Goal: Task Accomplishment & Management: Use online tool/utility

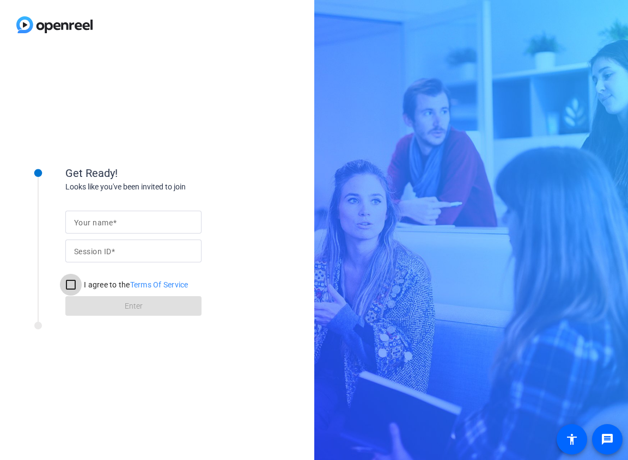
click at [67, 284] on input "I agree to the Terms Of Service" at bounding box center [71, 285] width 22 height 22
checkbox input "true"
click at [96, 224] on mat-label "Your name" at bounding box center [93, 222] width 39 height 9
click at [96, 224] on input "Your name" at bounding box center [133, 222] width 119 height 13
type input "[PERSON_NAME]"
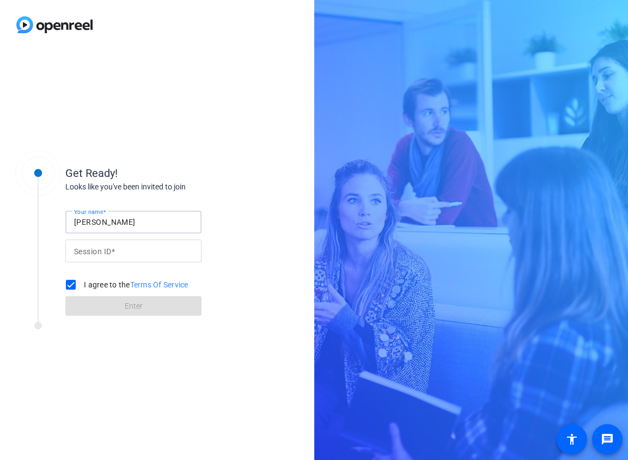
click at [146, 249] on input "Session ID" at bounding box center [133, 250] width 119 height 13
paste input "vevc"
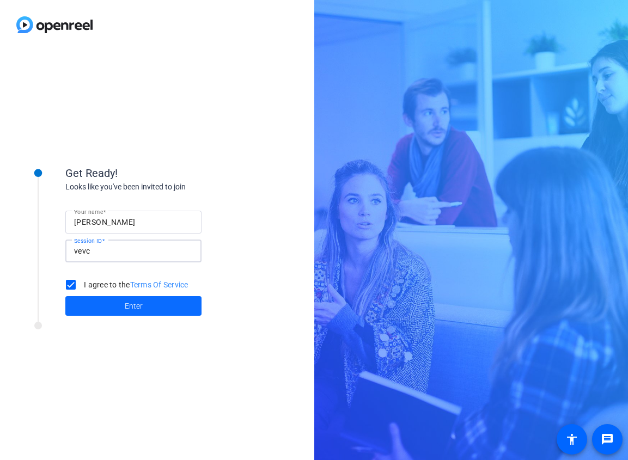
type input "vevc"
click at [165, 309] on span at bounding box center [133, 306] width 136 height 26
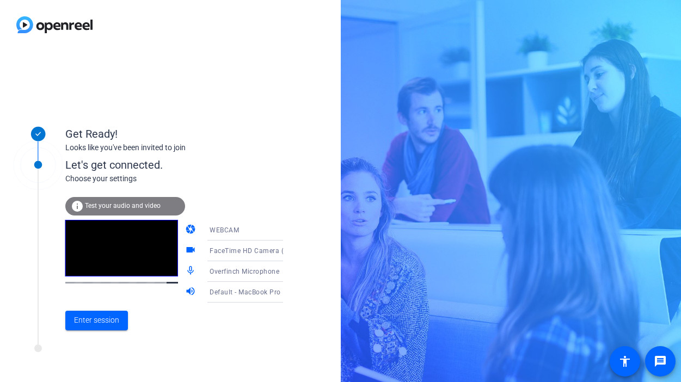
click at [287, 270] on icon at bounding box center [293, 271] width 13 height 13
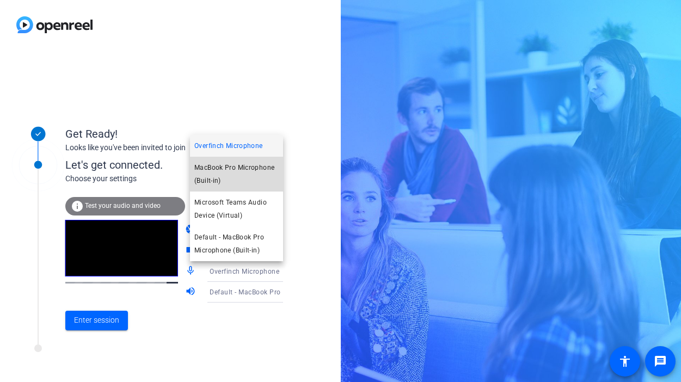
click at [251, 172] on span "MacBook Pro Microphone (Built-in)" at bounding box center [236, 174] width 84 height 26
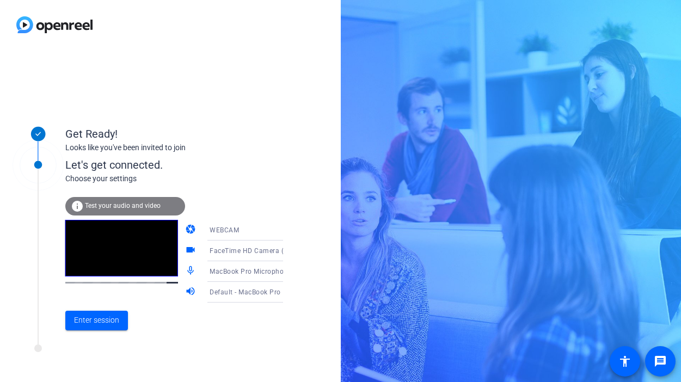
click at [287, 252] on icon at bounding box center [293, 250] width 13 height 13
click at [270, 252] on div at bounding box center [340, 191] width 681 height 382
click at [287, 233] on icon at bounding box center [293, 230] width 13 height 13
click at [270, 233] on div at bounding box center [340, 191] width 681 height 382
click at [287, 294] on icon at bounding box center [293, 292] width 13 height 13
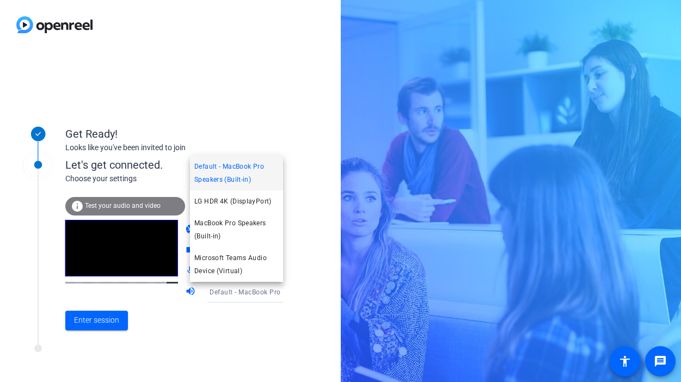
click at [269, 294] on div at bounding box center [340, 191] width 681 height 382
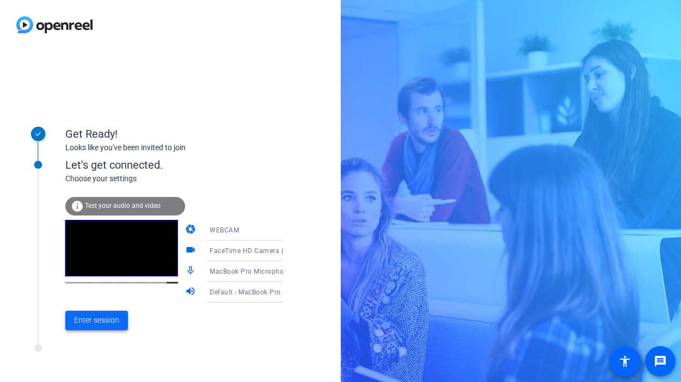
click at [114, 327] on span at bounding box center [96, 320] width 63 height 26
